Goal: Find specific page/section: Find specific page/section

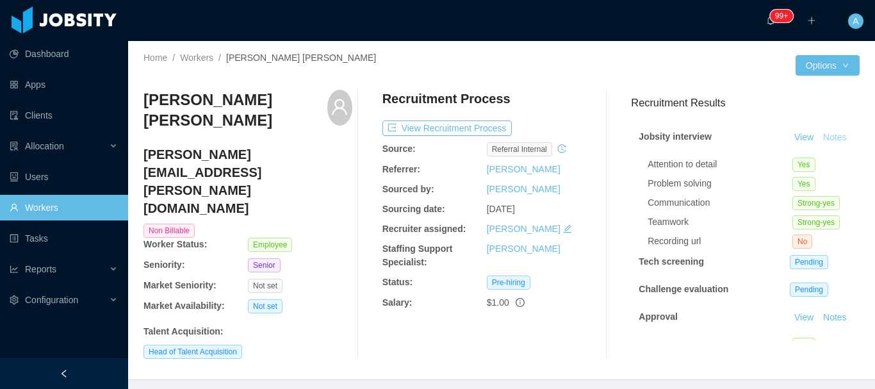
click at [818, 145] on button "Notes" at bounding box center [835, 137] width 34 height 15
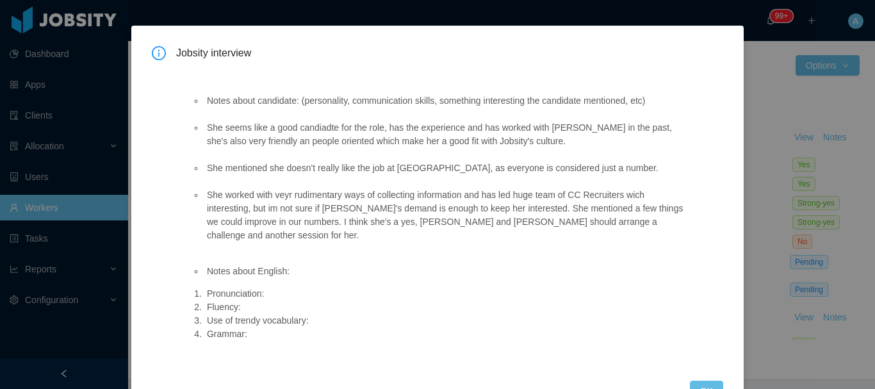
scroll to position [68, 0]
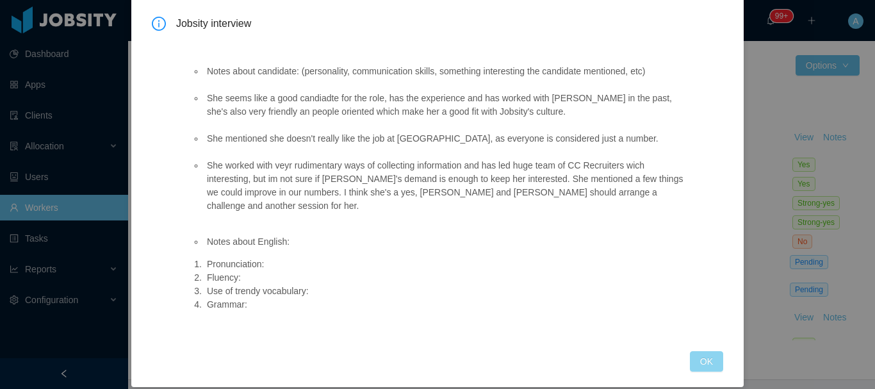
click at [692, 351] on button "OK" at bounding box center [706, 361] width 33 height 20
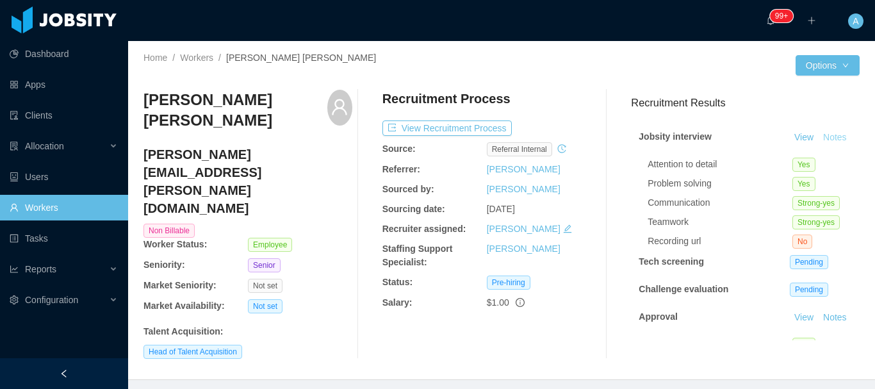
scroll to position [56, 0]
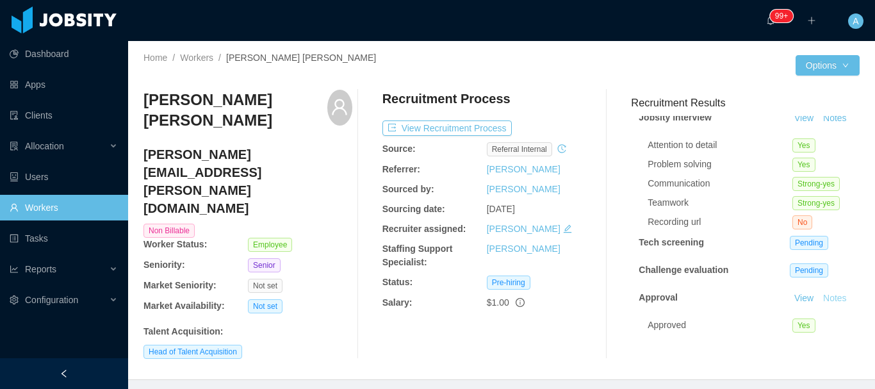
click at [818, 291] on button "Notes" at bounding box center [835, 298] width 34 height 15
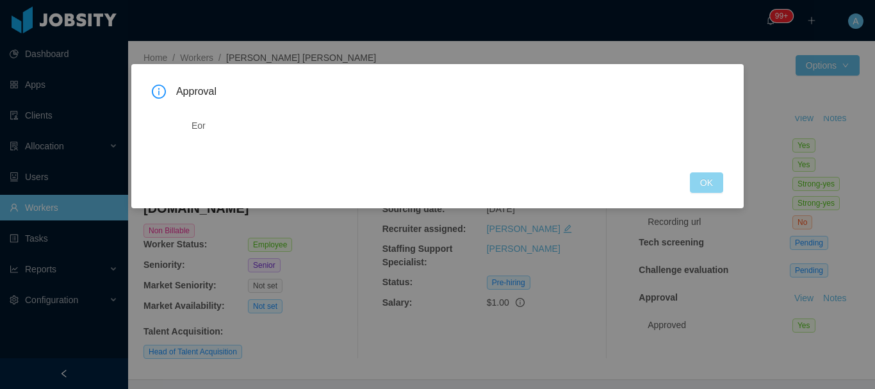
click at [705, 190] on button "OK" at bounding box center [706, 182] width 33 height 20
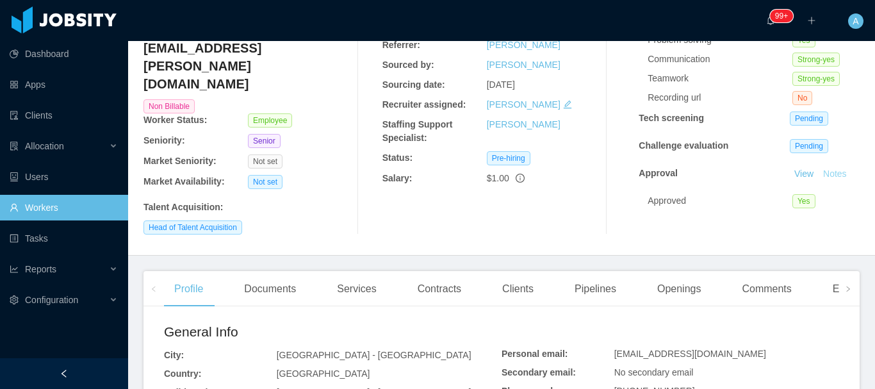
scroll to position [0, 0]
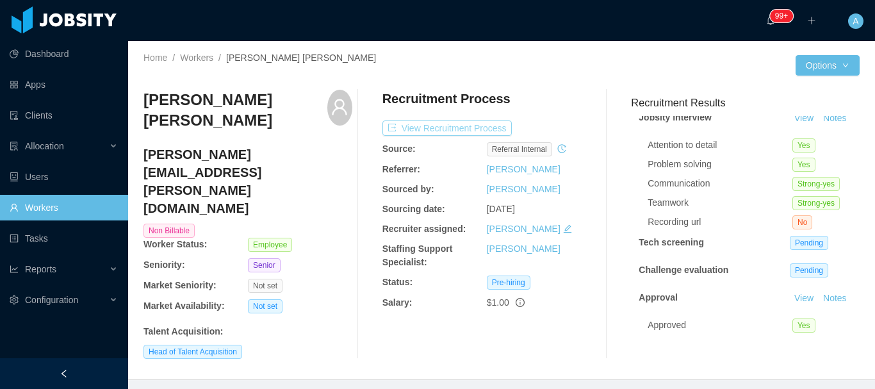
click at [473, 128] on button "View Recruitment Process" at bounding box center [446, 127] width 129 height 15
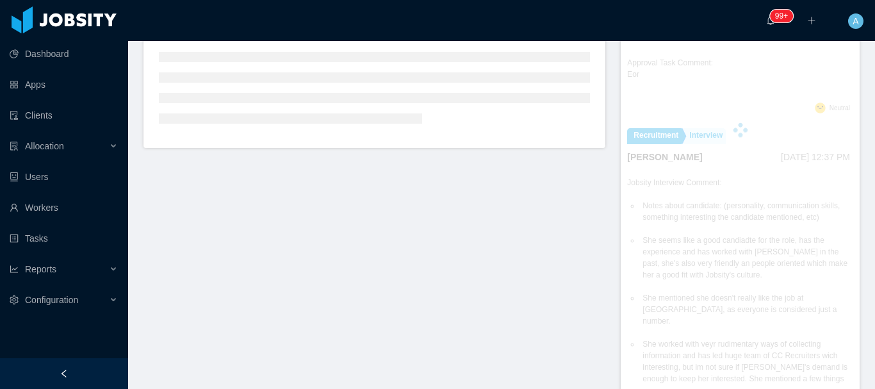
scroll to position [418, 0]
